Goal: Task Accomplishment & Management: Manage account settings

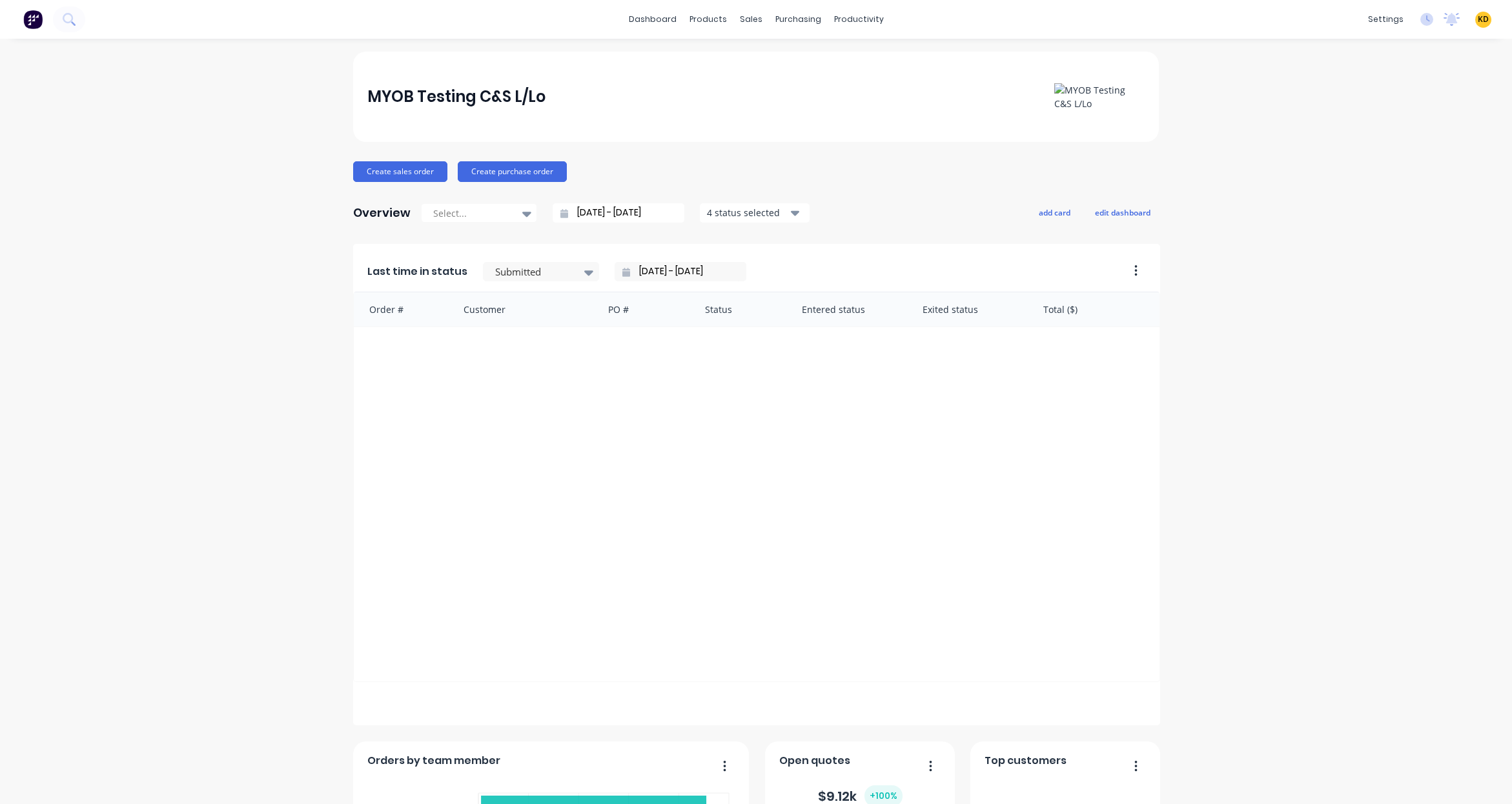
click at [1284, 694] on div "MYOB Testing C&S L/Lo Create sales order Create purchase order Overview Select.…" at bounding box center [756, 554] width 1512 height 1006
click at [733, 58] on div "Product Catalogue" at bounding box center [760, 62] width 80 height 12
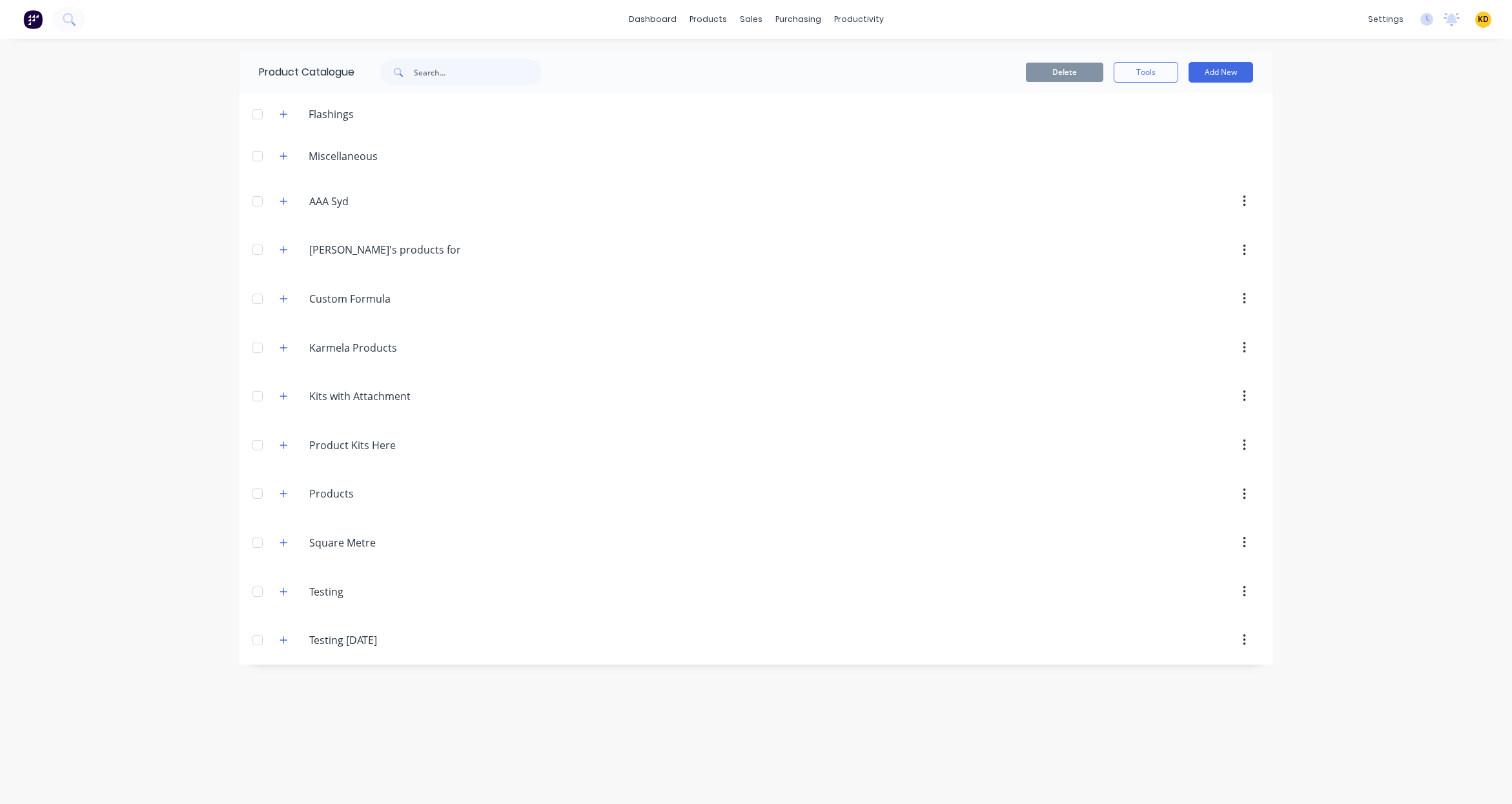
click at [195, 411] on div "dashboard products sales purchasing productivity dashboard products Product Cat…" at bounding box center [756, 402] width 1512 height 804
click at [286, 637] on icon "button" at bounding box center [283, 640] width 8 height 9
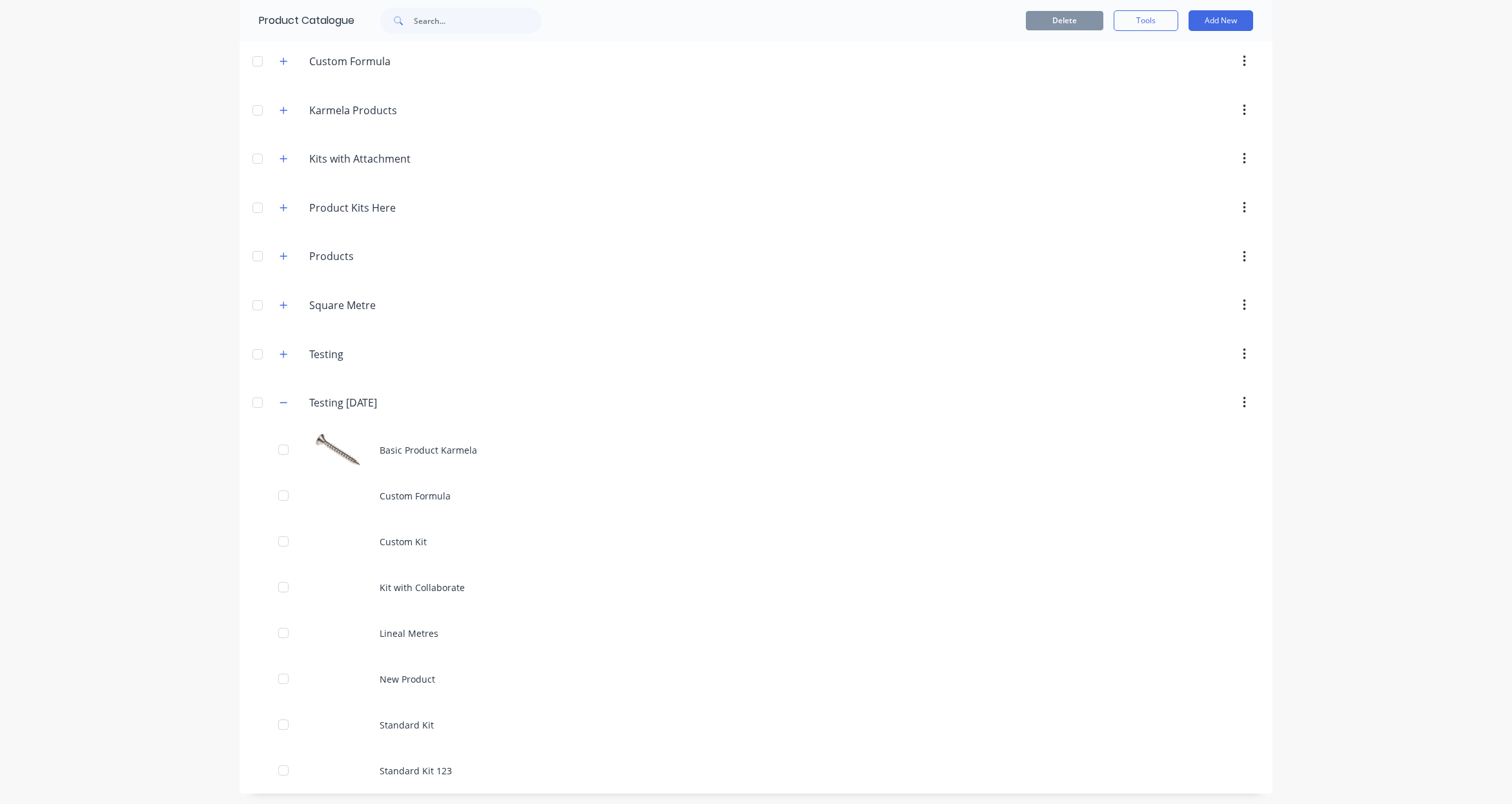
scroll to position [240, 0]
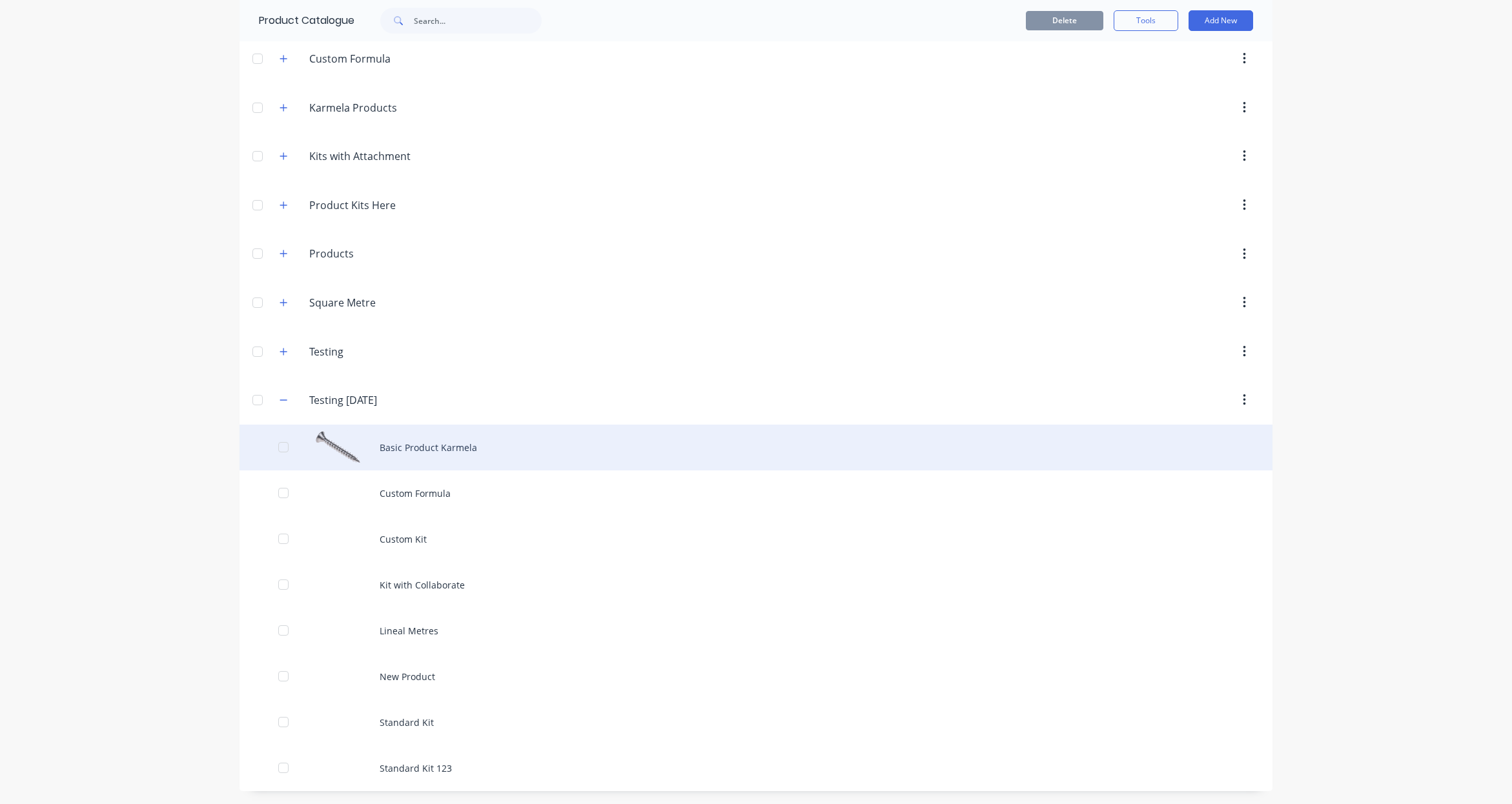
click at [471, 451] on div "Basic Product Karmela" at bounding box center [756, 448] width 1033 height 46
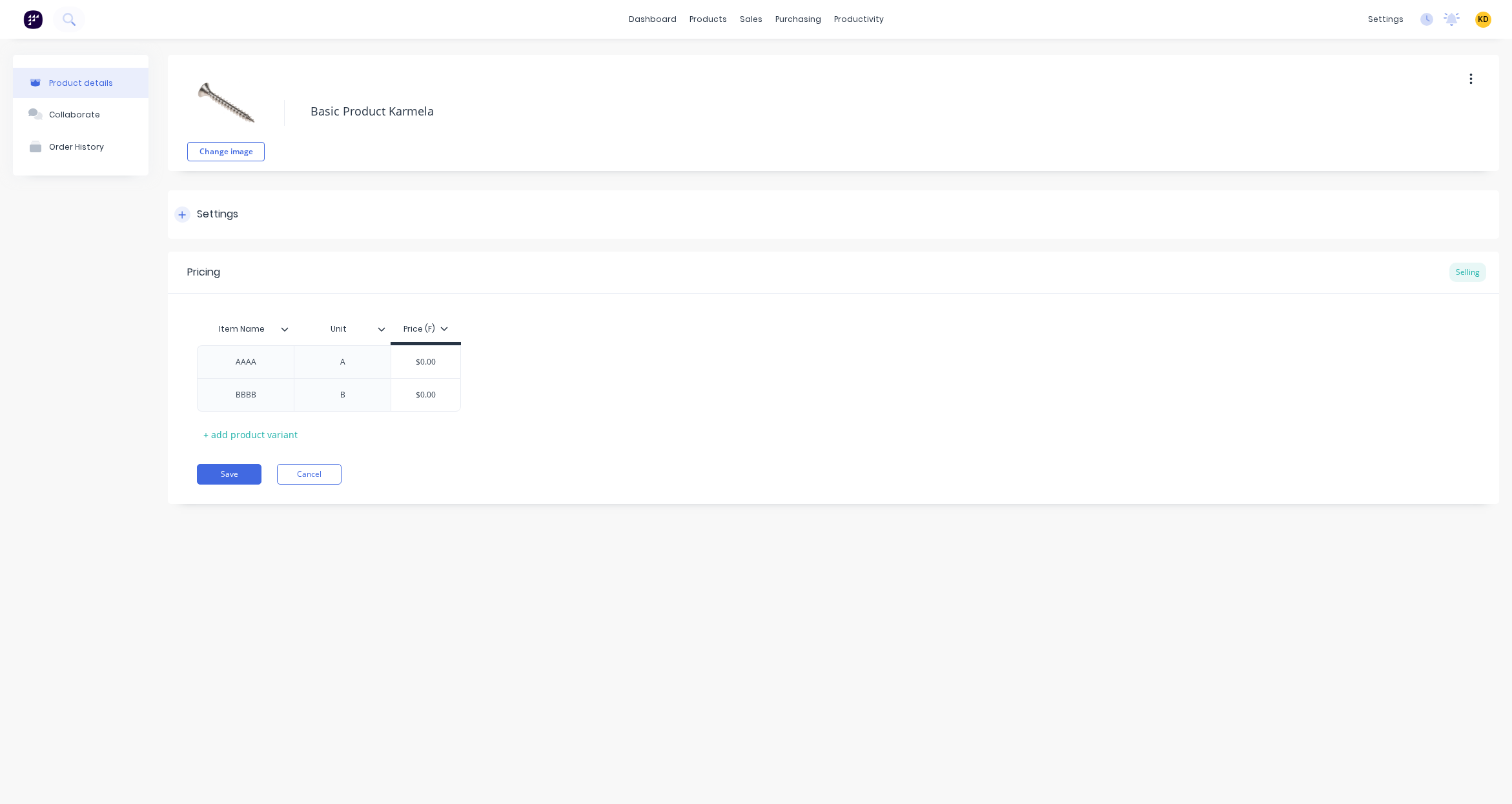
click at [293, 221] on div "Settings" at bounding box center [833, 215] width 1331 height 49
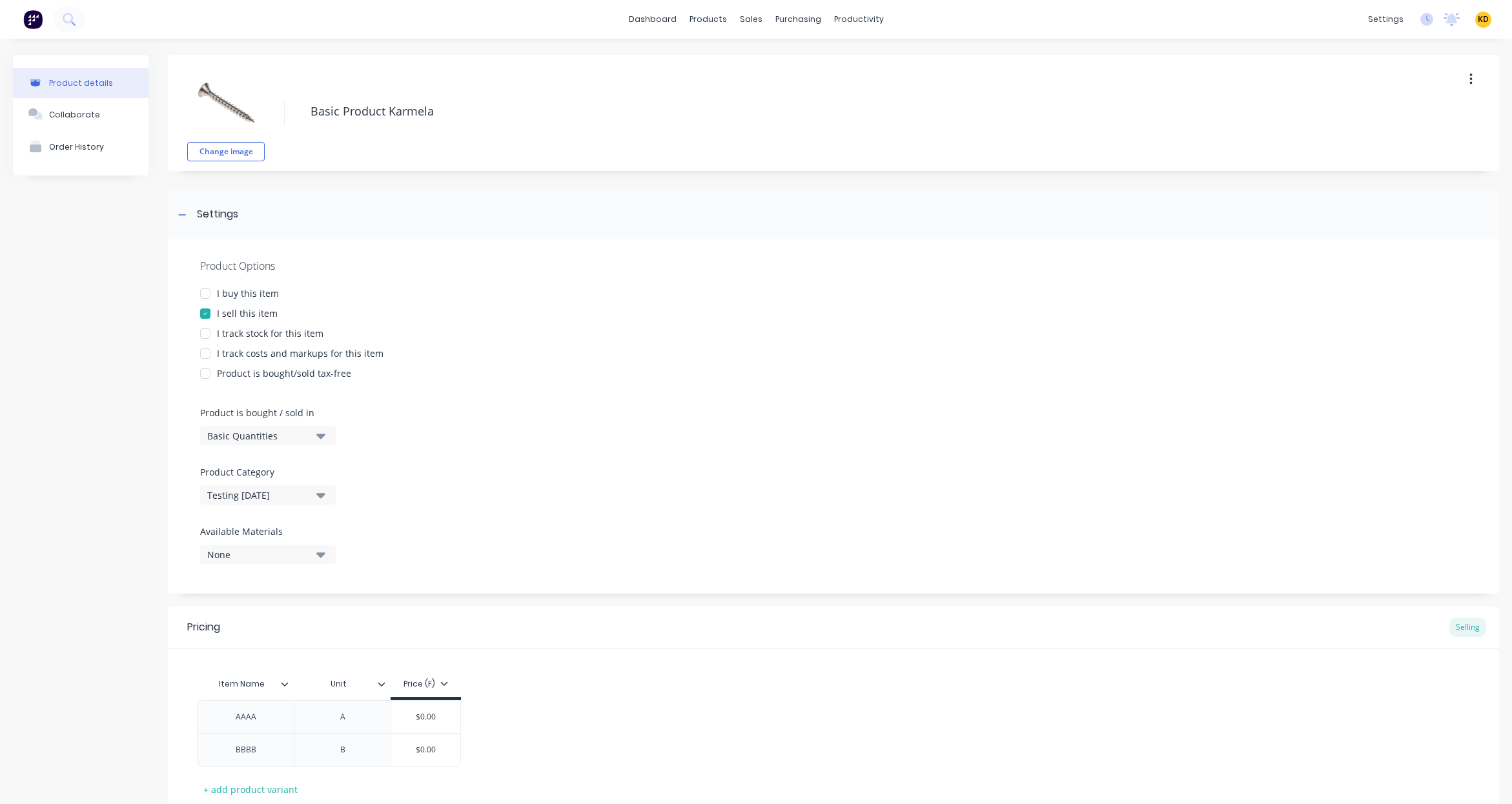
click at [209, 354] on div at bounding box center [205, 353] width 26 height 26
type textarea "x"
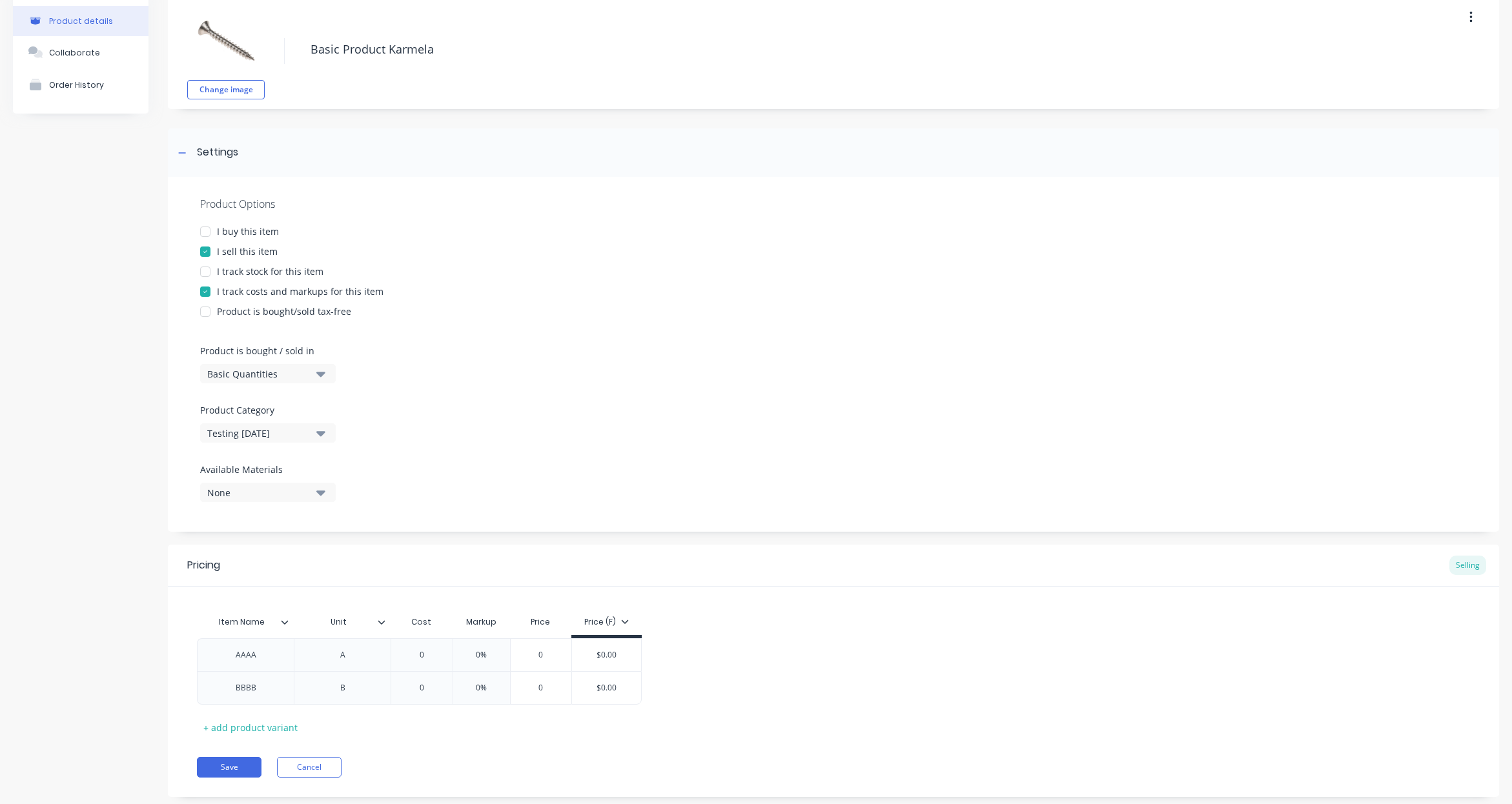
scroll to position [90, 0]
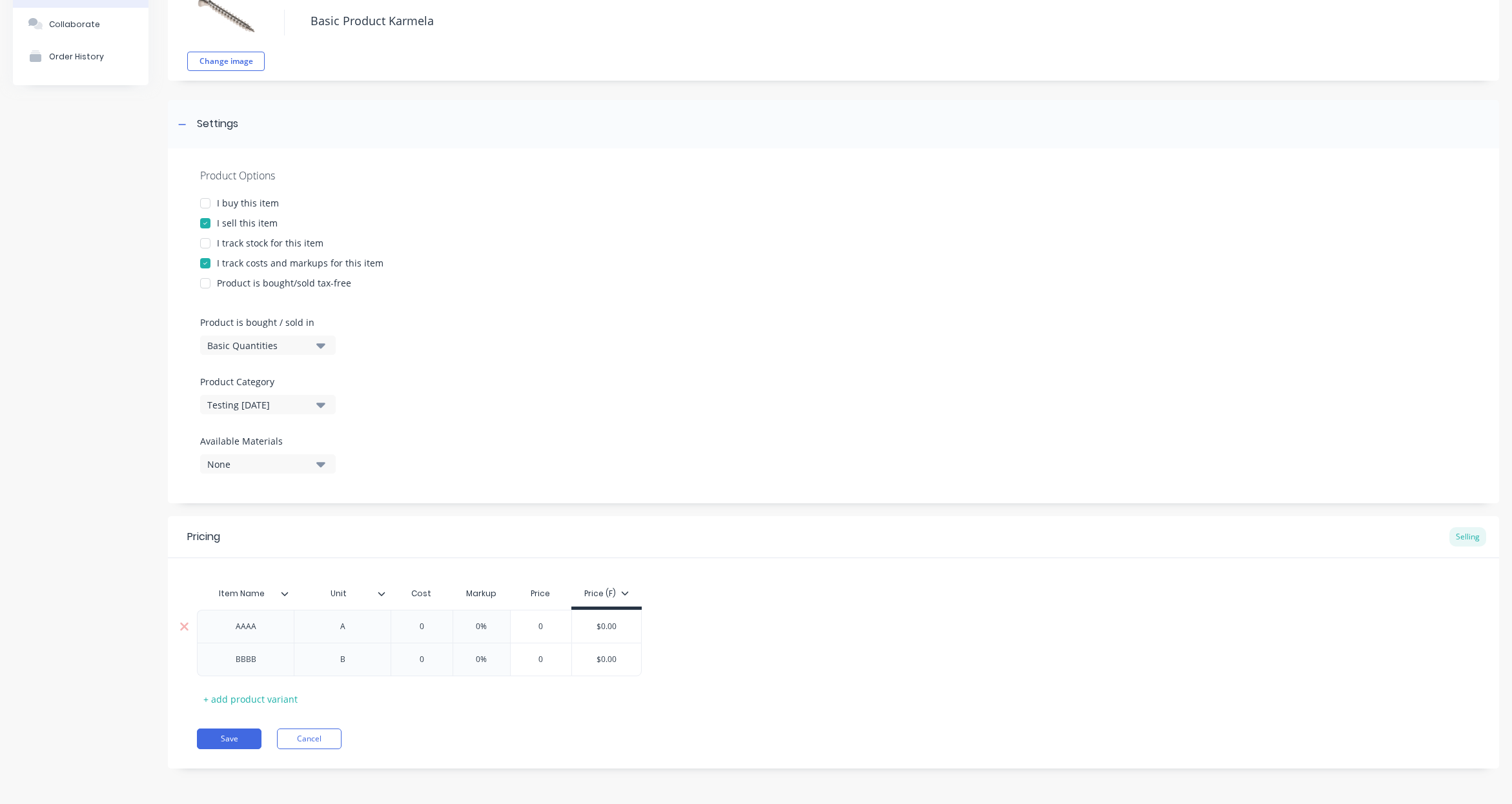
type input "0"
click at [416, 624] on input "0" at bounding box center [422, 627] width 64 height 12
drag, startPoint x: 410, startPoint y: 623, endPoint x: 451, endPoint y: 625, distance: 41.0
click at [451, 625] on div "AAAA A 0 0 0% 0 $0.00" at bounding box center [419, 626] width 445 height 33
type textarea "x"
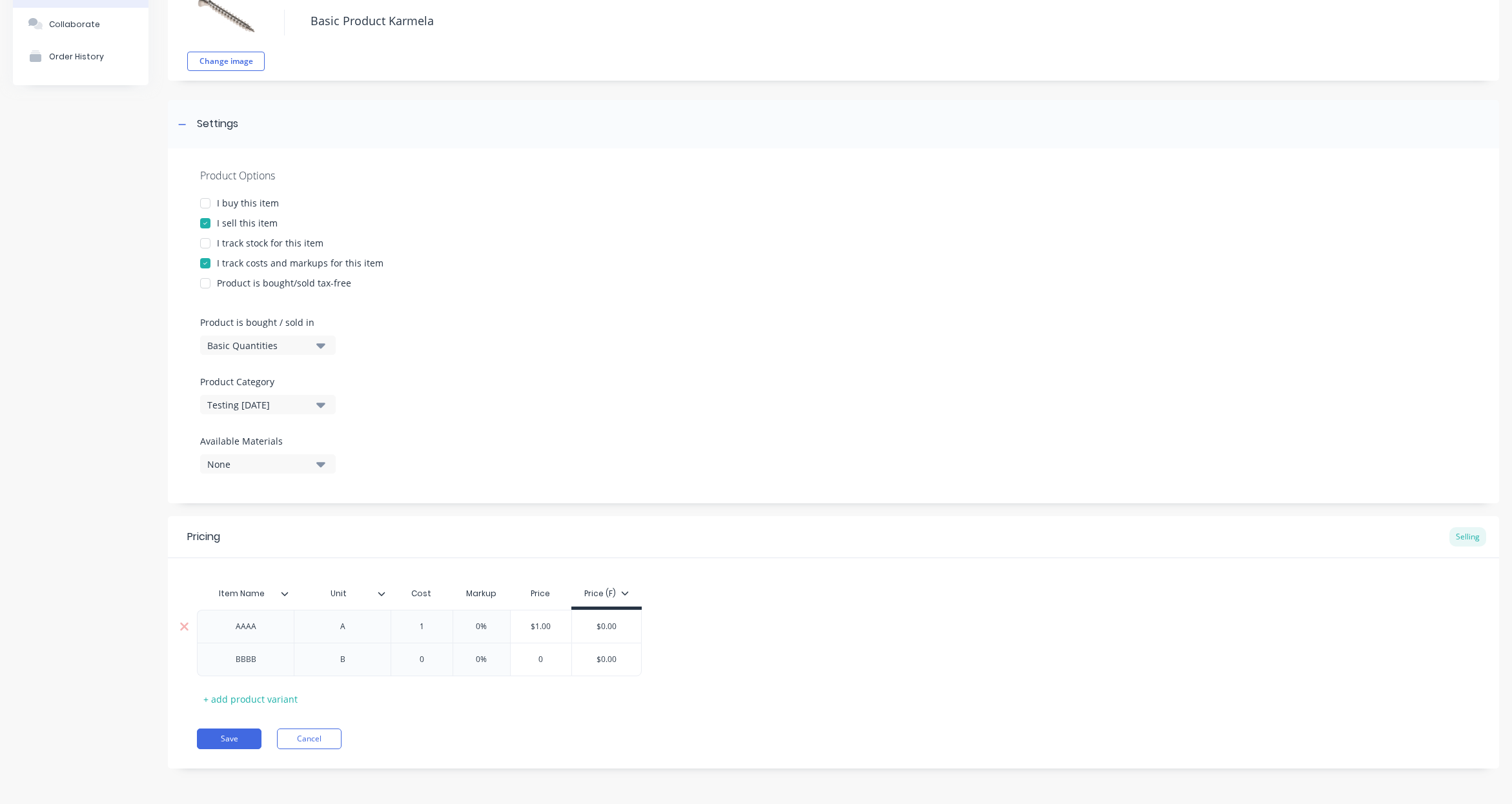
type input "10"
type textarea "x"
type input "10"
type input "0%"
type textarea "x"
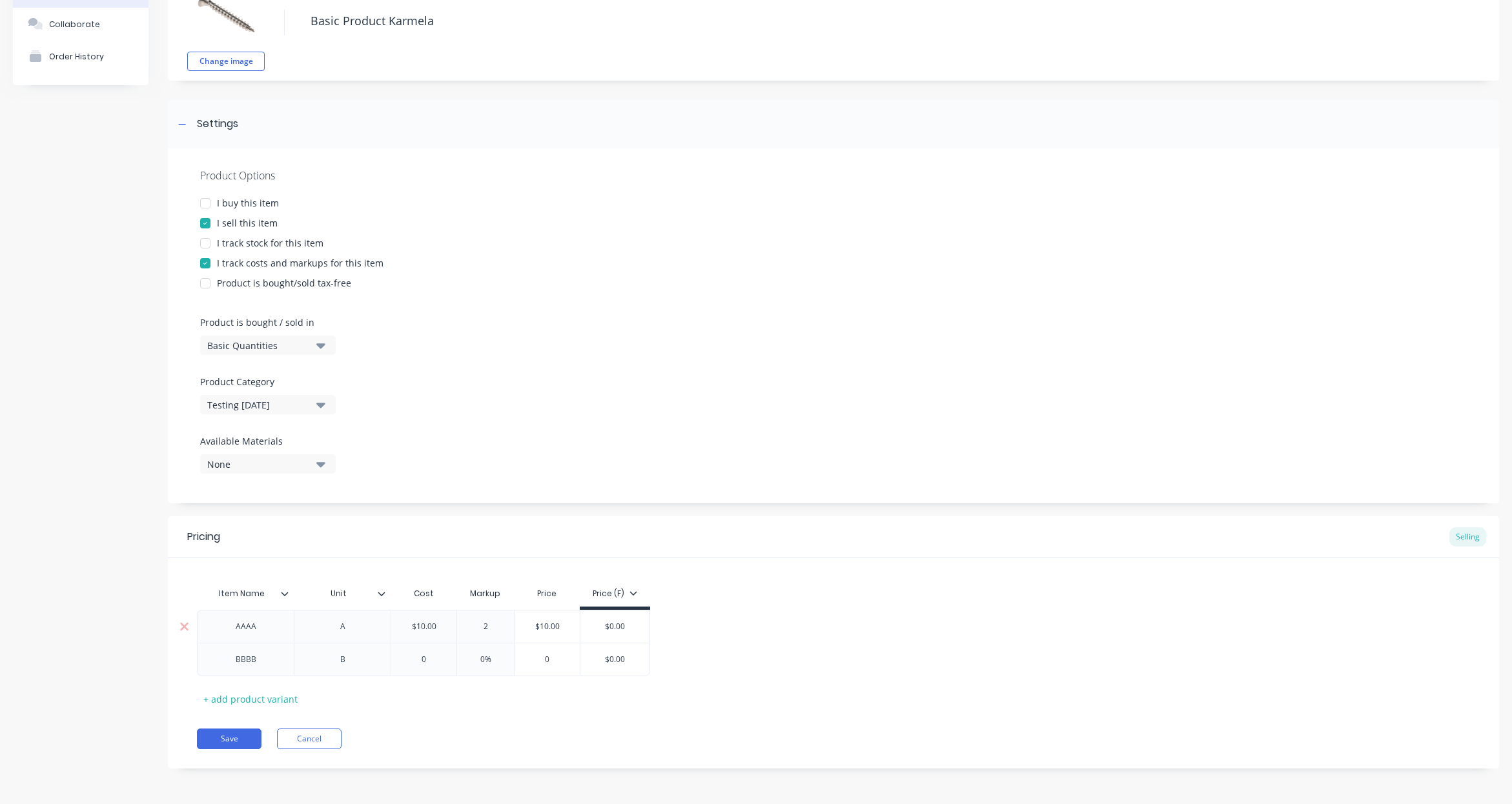
type input "20"
type textarea "x"
type input "200"
type input "$30.00"
click at [824, 641] on div "AAAA A $10.00 10 200% 200 $30.00 $30.00 $0.00 BBBB B 0 0% 0 $0.00" at bounding box center [833, 643] width 1274 height 67
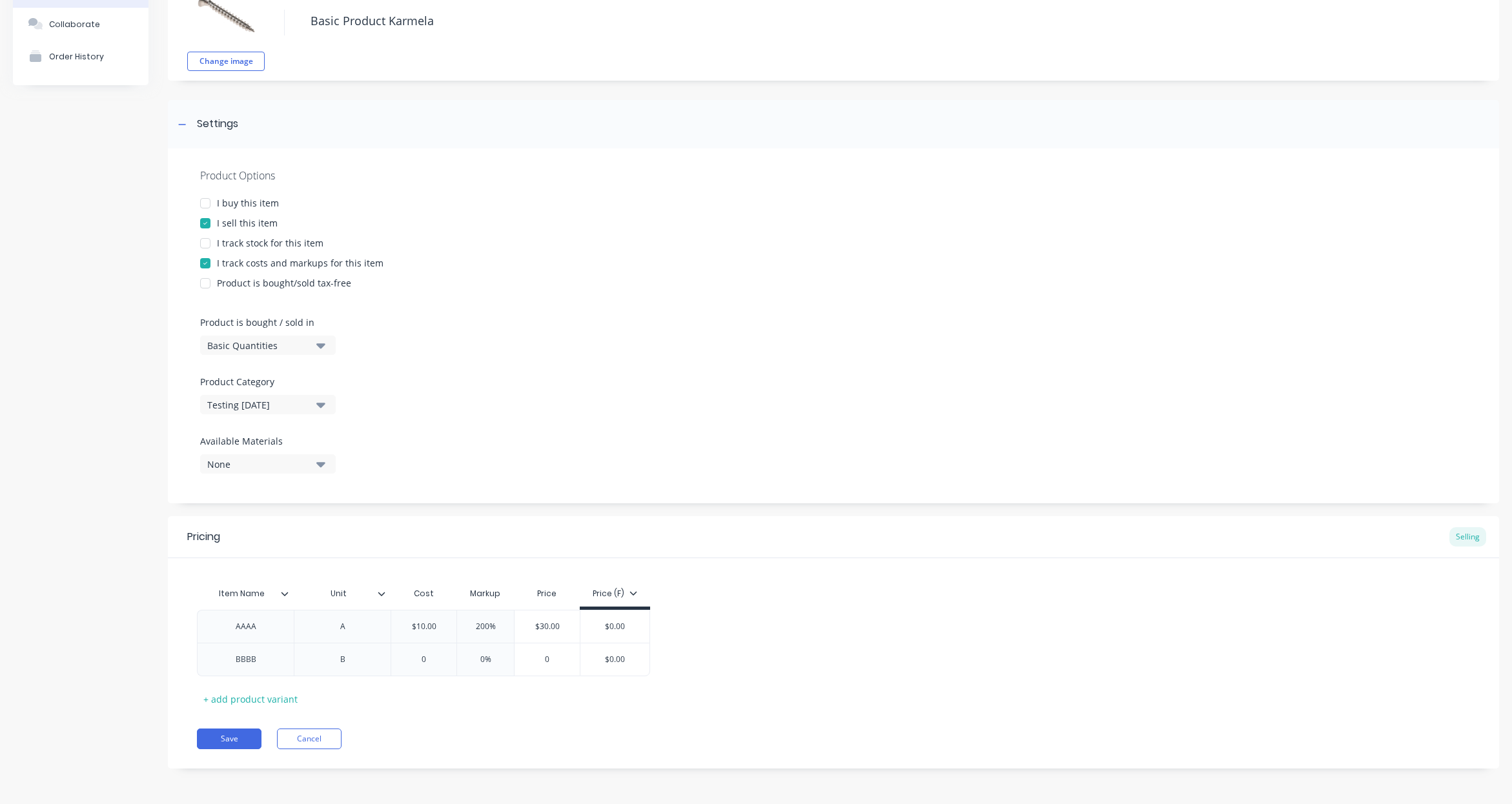
click at [202, 206] on div at bounding box center [205, 203] width 26 height 26
type textarea "x"
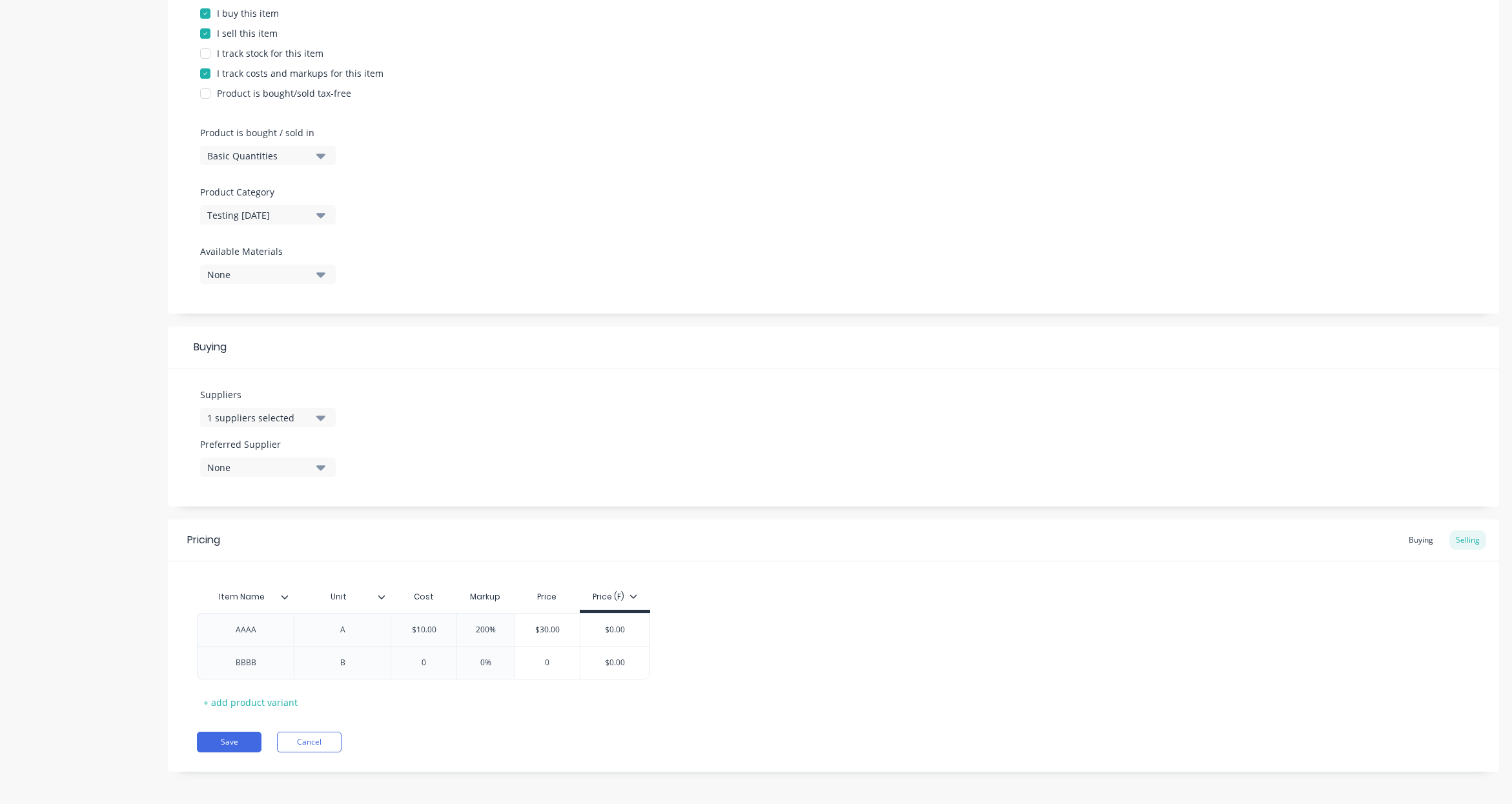
scroll to position [283, 0]
click at [976, 665] on div "AAAA A $10.00 10 200% 200 $30.00 $30.00 $0.00 BBBB B 0 0% 0 $0.00" at bounding box center [833, 643] width 1274 height 67
click at [1411, 532] on div "Buying" at bounding box center [1421, 537] width 37 height 19
click at [1457, 537] on div "Selling" at bounding box center [1468, 541] width 37 height 19
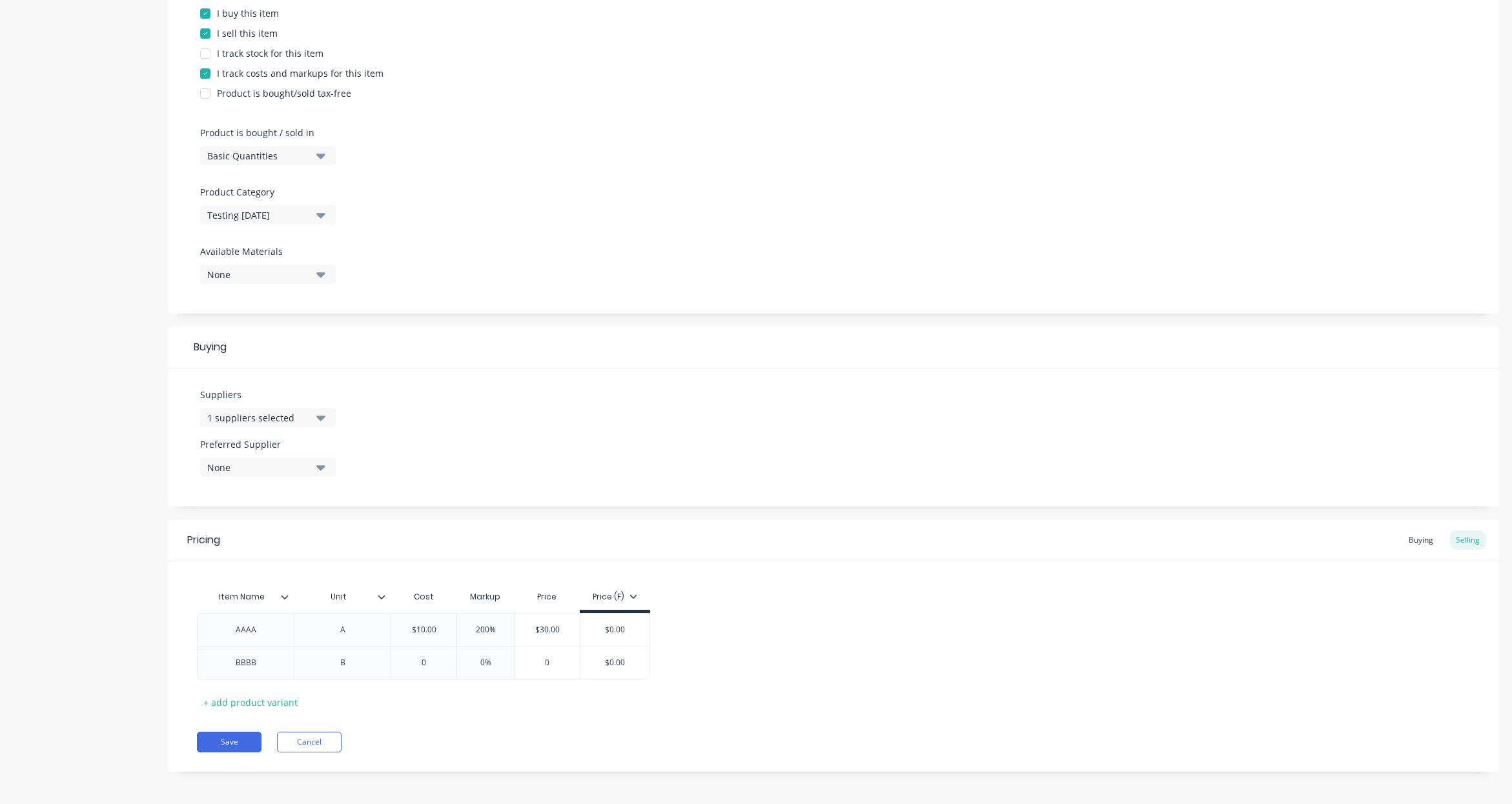
click at [101, 365] on div "Product details Collaborate Order History" at bounding box center [81, 283] width 136 height 1017
click at [880, 209] on div "Product Options I buy this item I sell this item I track stock for this item I …" at bounding box center [833, 136] width 1331 height 355
click at [1415, 539] on div "Buying" at bounding box center [1421, 541] width 37 height 19
click at [1452, 541] on div "Selling" at bounding box center [1468, 541] width 37 height 19
click at [1413, 541] on div "Buying" at bounding box center [1421, 541] width 37 height 19
